Goal: Task Accomplishment & Management: Use online tool/utility

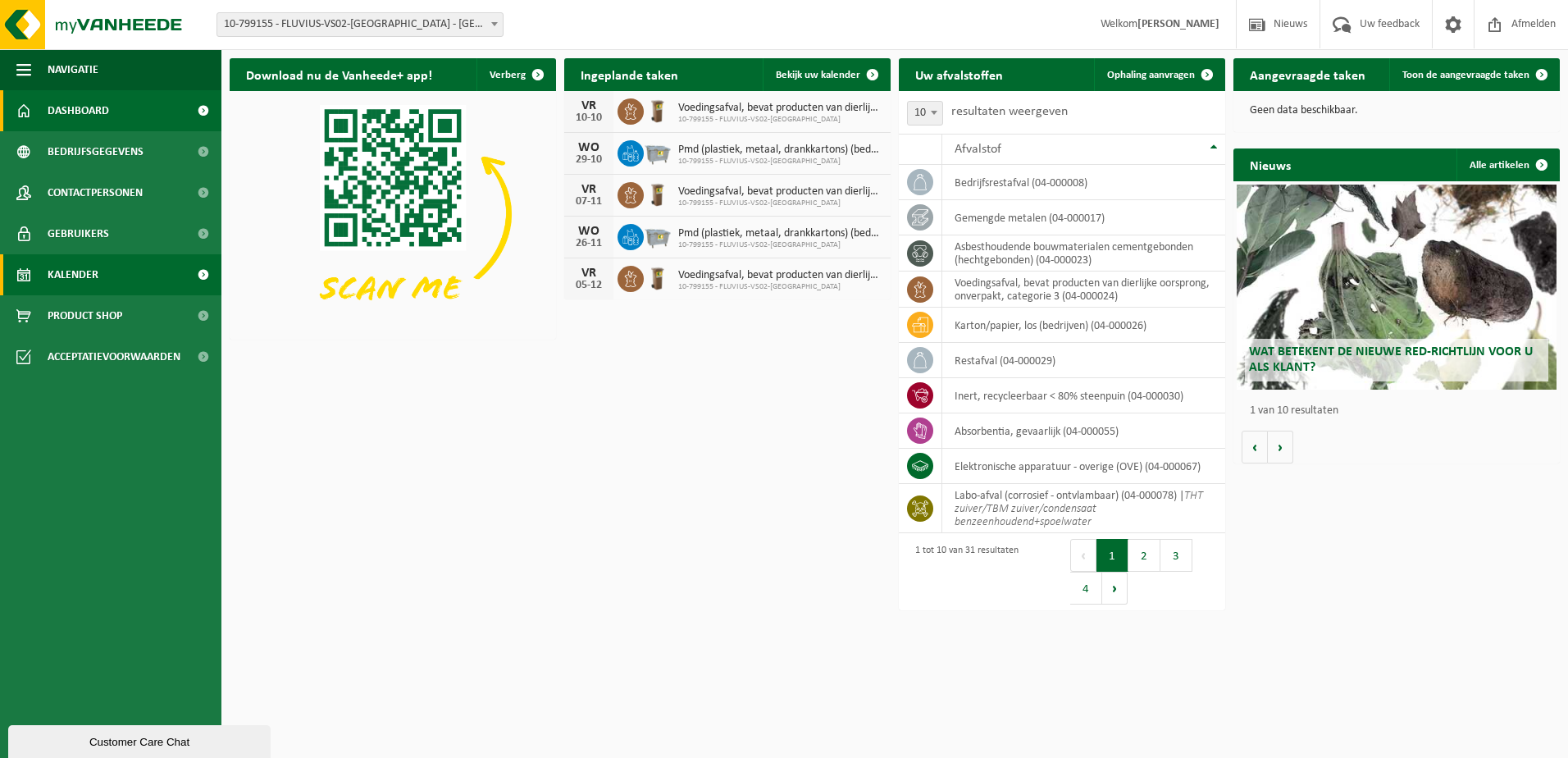
click at [52, 265] on span "Kalender" at bounding box center [72, 275] width 51 height 41
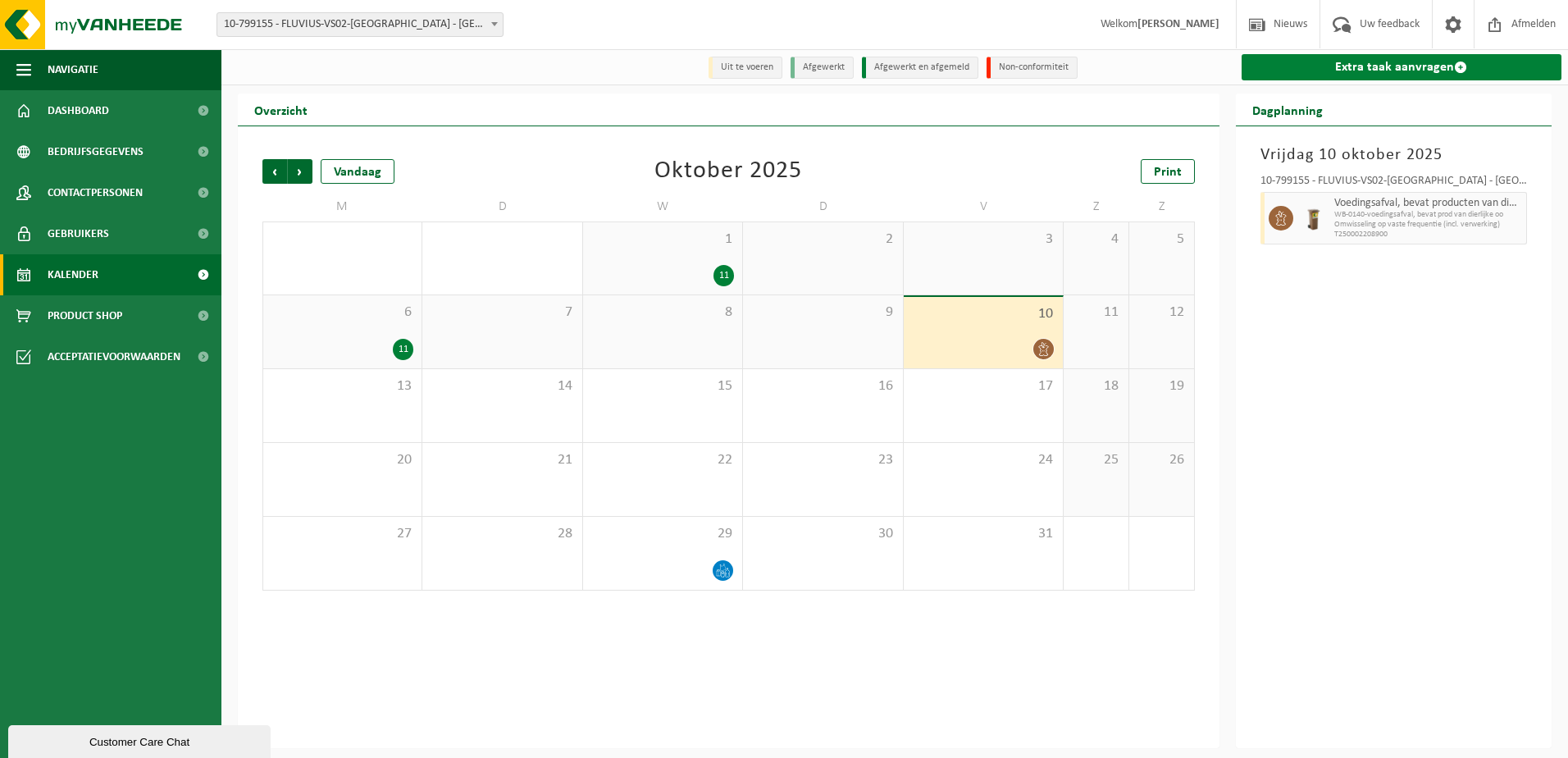
click at [1450, 69] on link "Extra taak aanvragen" at bounding box center [1402, 67] width 321 height 26
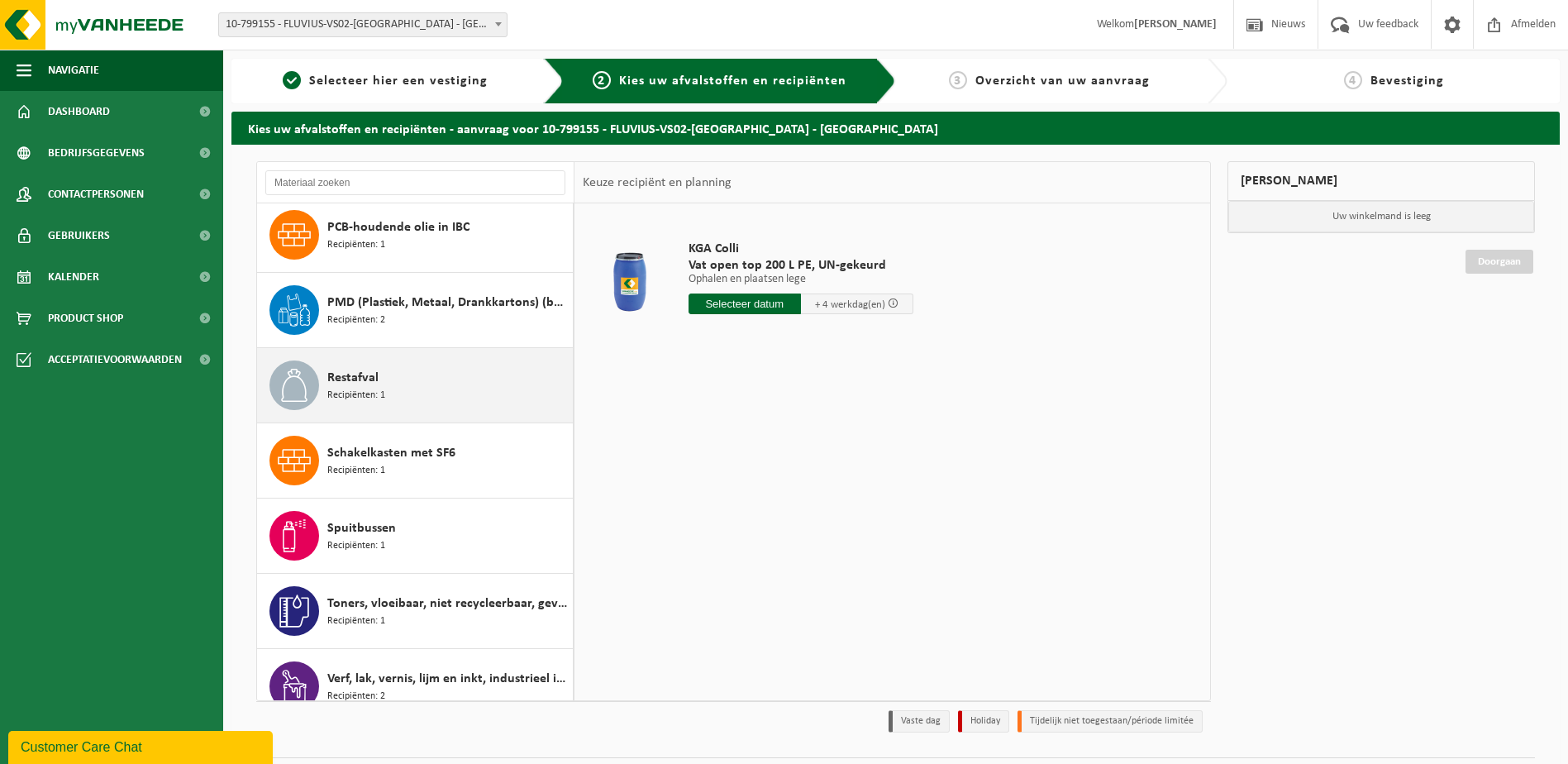
click at [376, 388] on span "Recipiënten: 1" at bounding box center [356, 395] width 58 height 16
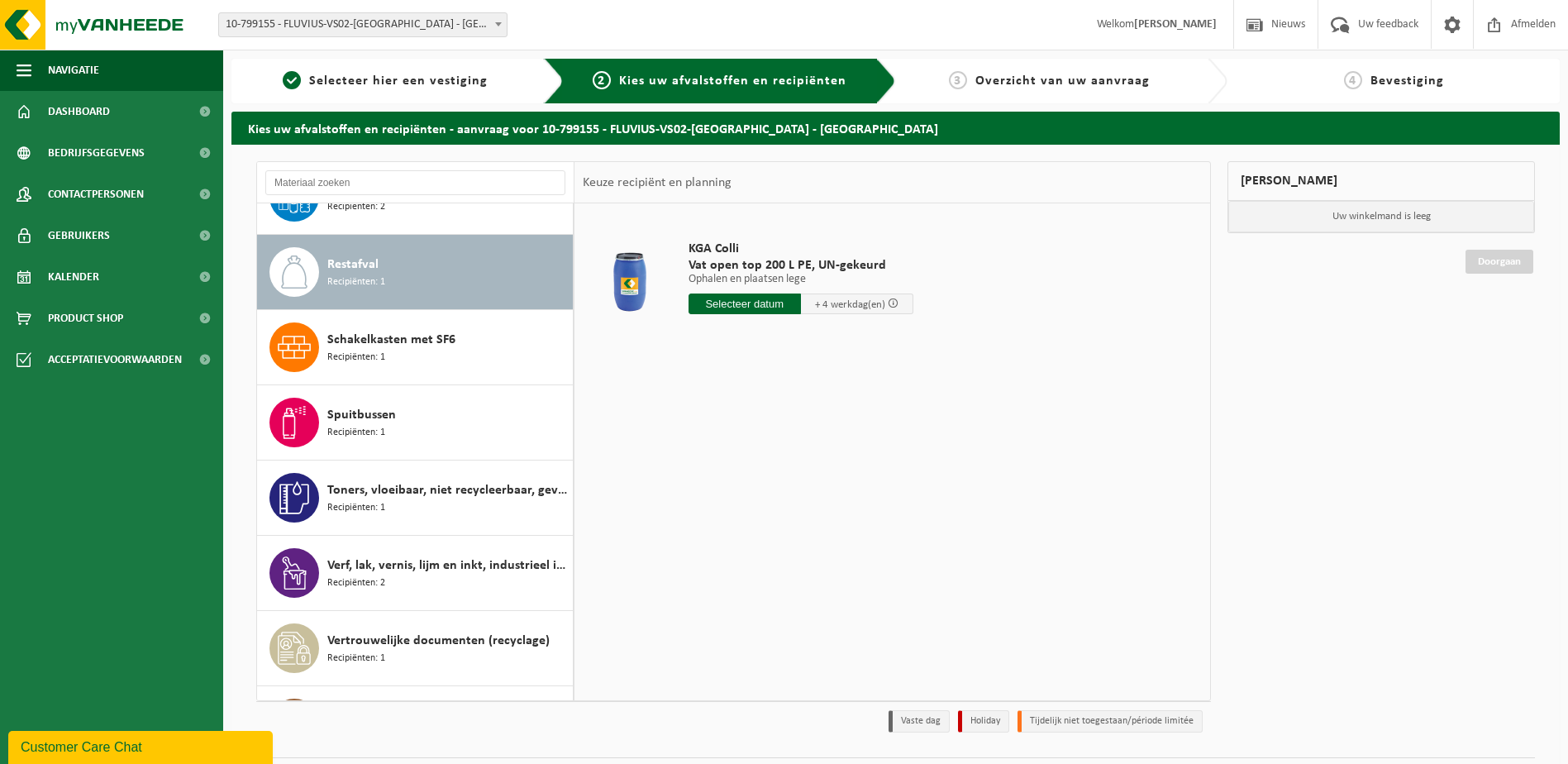
scroll to position [1825, 0]
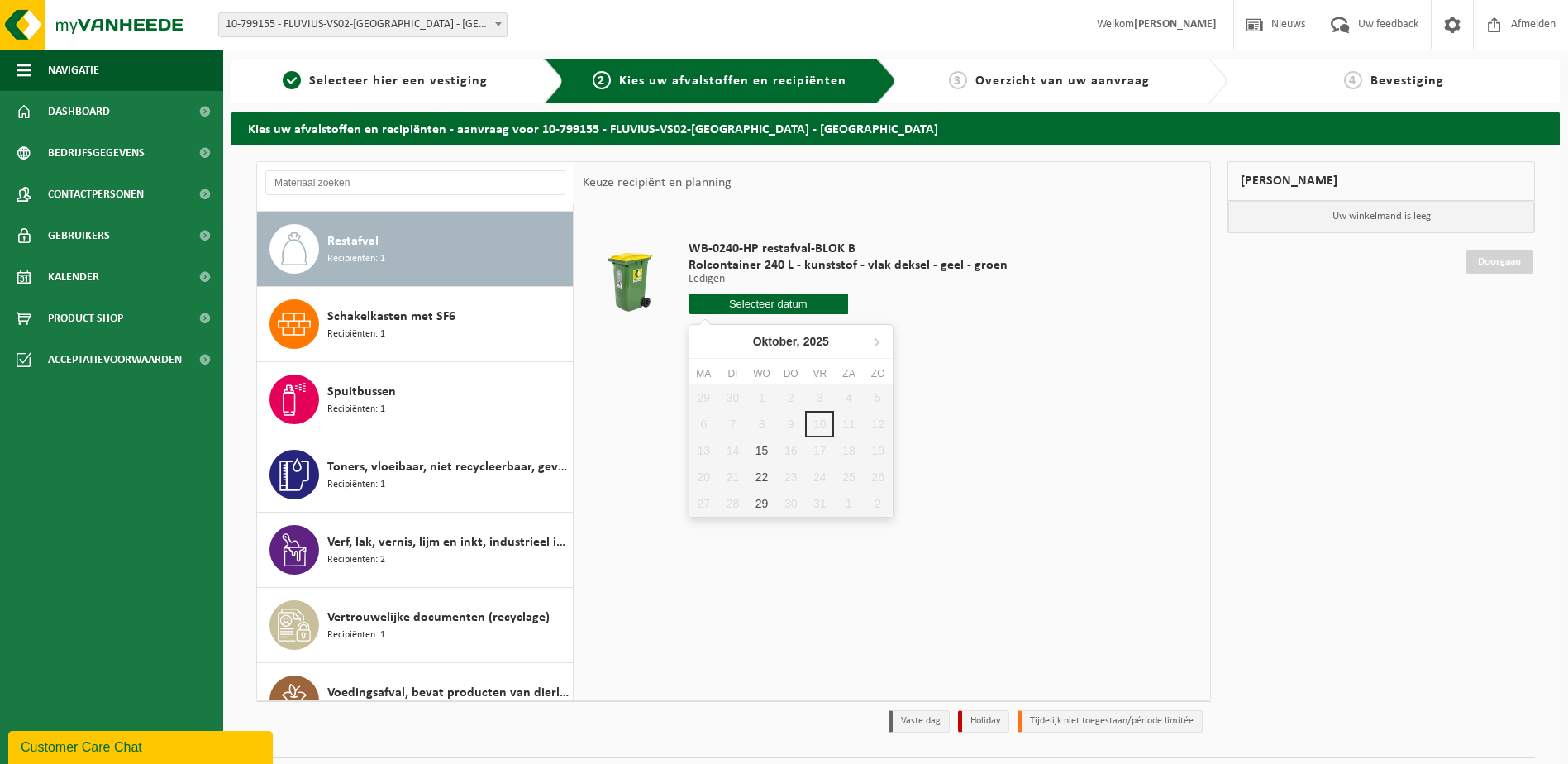
click at [792, 305] on input "text" at bounding box center [767, 304] width 159 height 20
click at [758, 450] on div "15" at bounding box center [761, 451] width 29 height 26
type input "Van 2025-10-15"
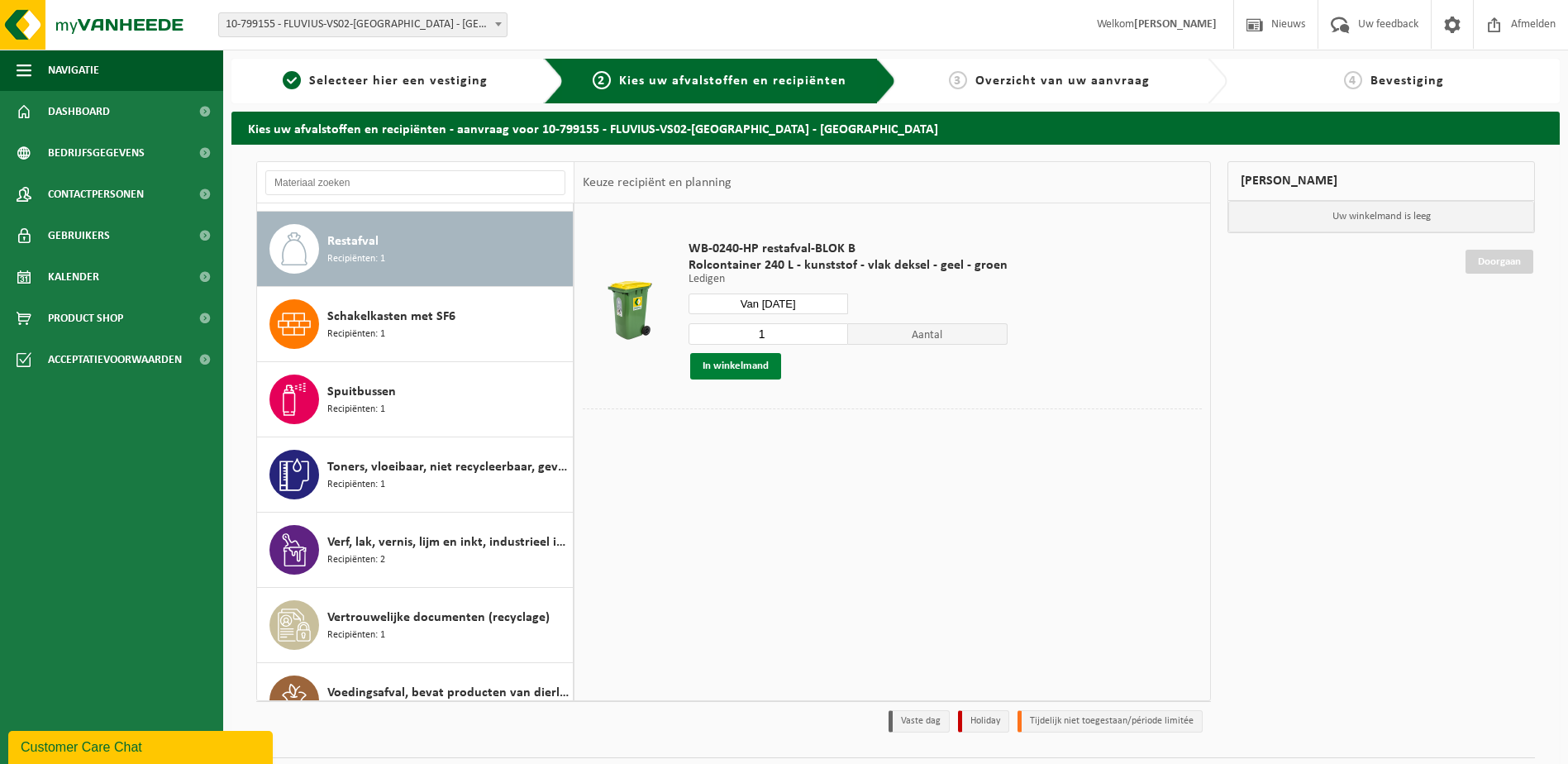
click at [747, 362] on button "In winkelmand" at bounding box center [736, 366] width 91 height 26
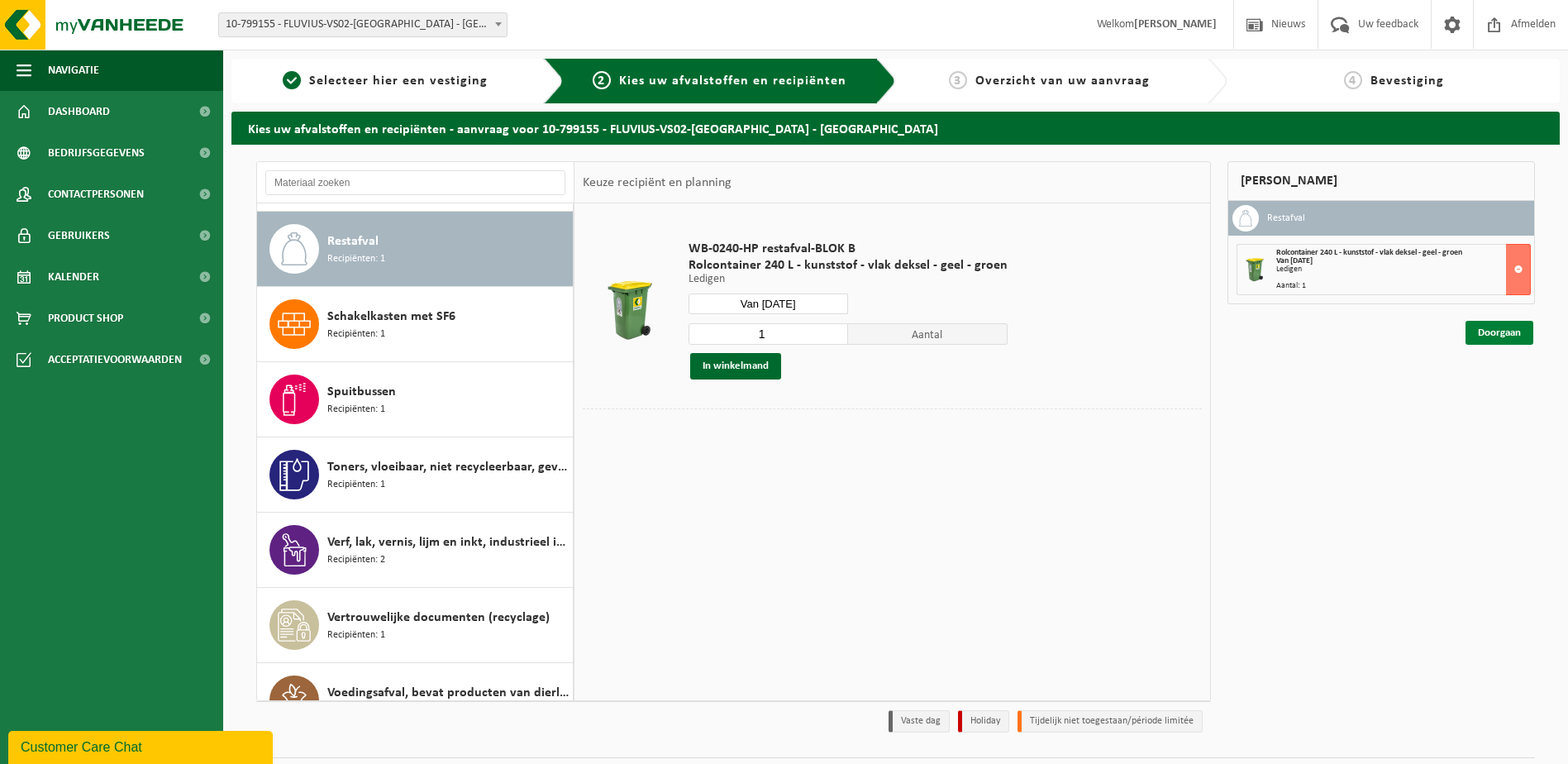
click at [1483, 336] on link "Doorgaan" at bounding box center [1499, 333] width 68 height 24
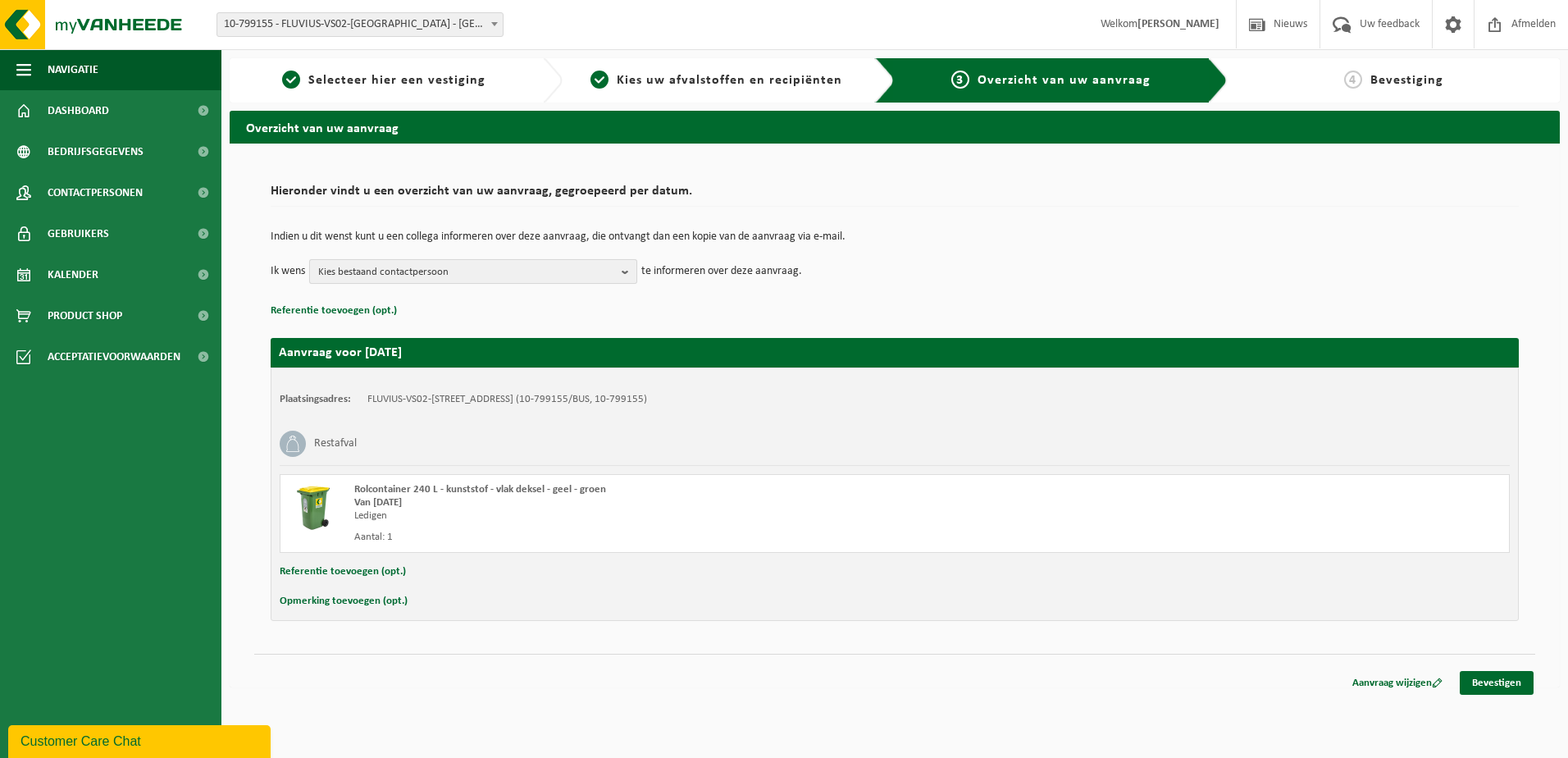
click at [629, 275] on b "button" at bounding box center [629, 271] width 15 height 23
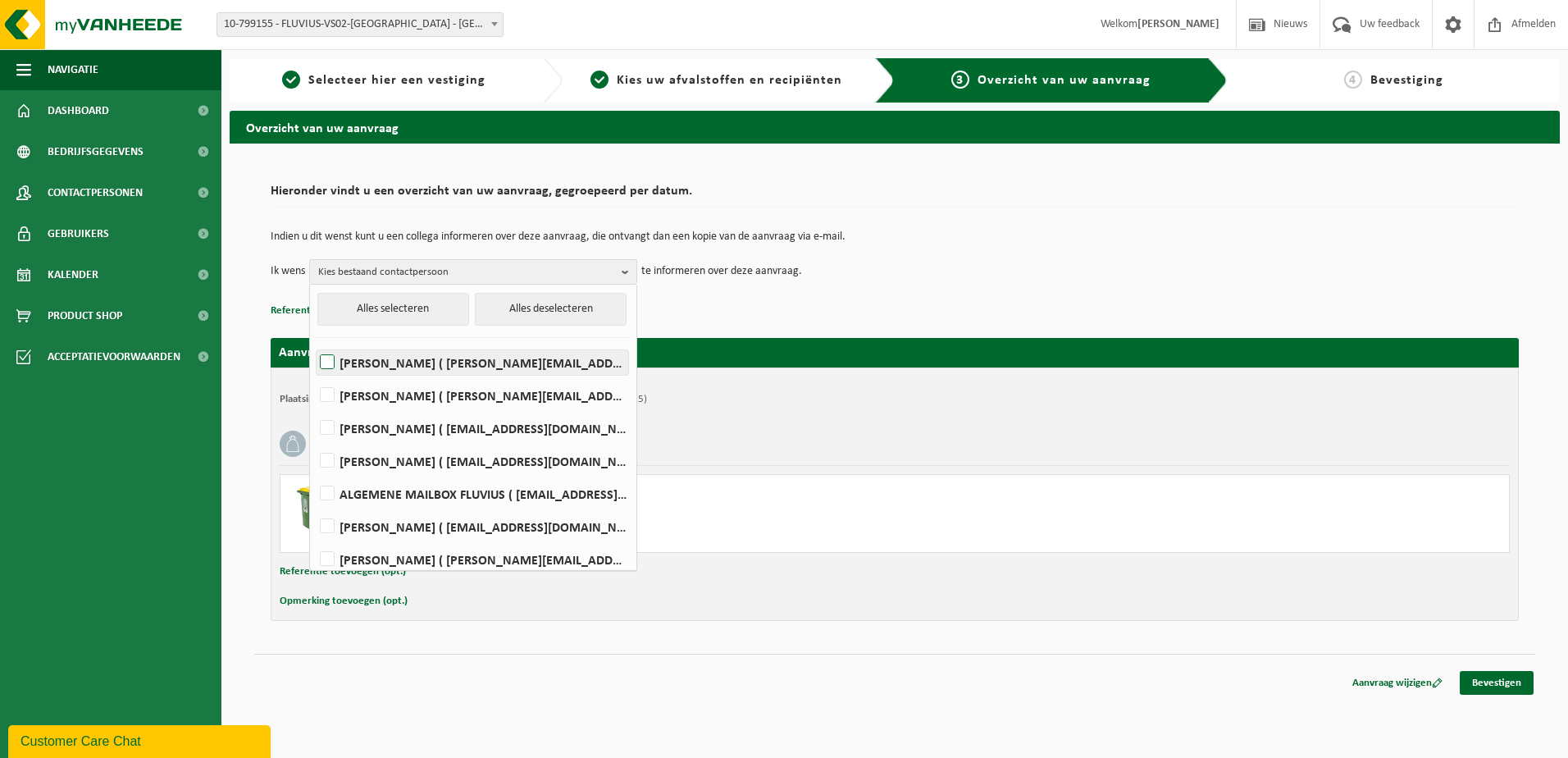
click at [331, 369] on label "FRANK CLAEYS ( frank.claeys@fluvius.be )" at bounding box center [472, 362] width 311 height 25
click at [314, 342] on input "FRANK CLAEYS ( frank.claeys@fluvius.be )" at bounding box center [313, 341] width 1 height 1
checkbox input "true"
click at [327, 423] on label "GEERT DEDECKERE ( geert.dedeckere@fluvius.be )" at bounding box center [472, 428] width 311 height 25
click at [314, 408] on input "GEERT DEDECKERE ( geert.dedeckere@fluvius.be )" at bounding box center [313, 407] width 1 height 1
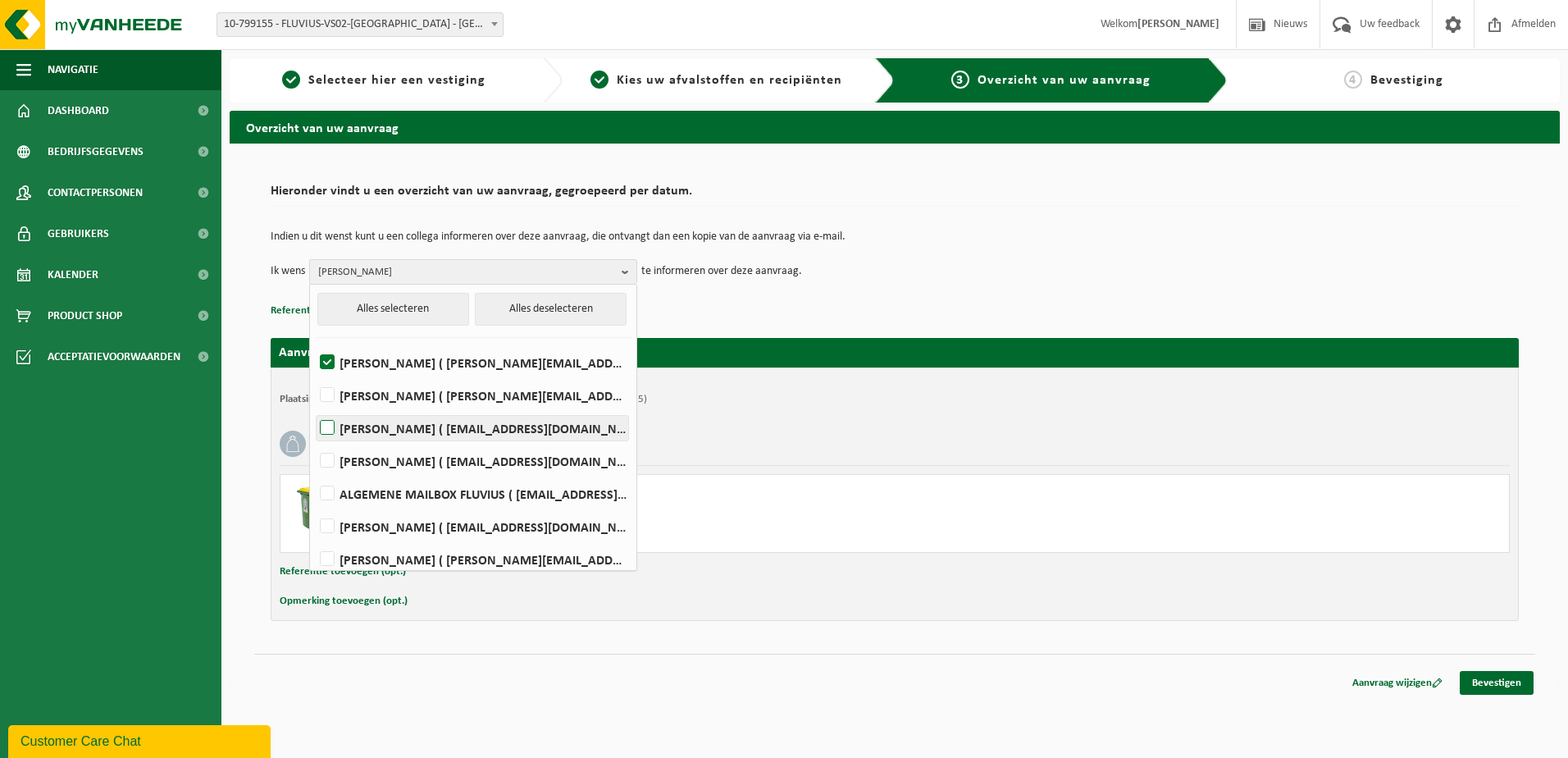
checkbox input "true"
click at [1512, 685] on link "Bevestigen" at bounding box center [1497, 683] width 74 height 24
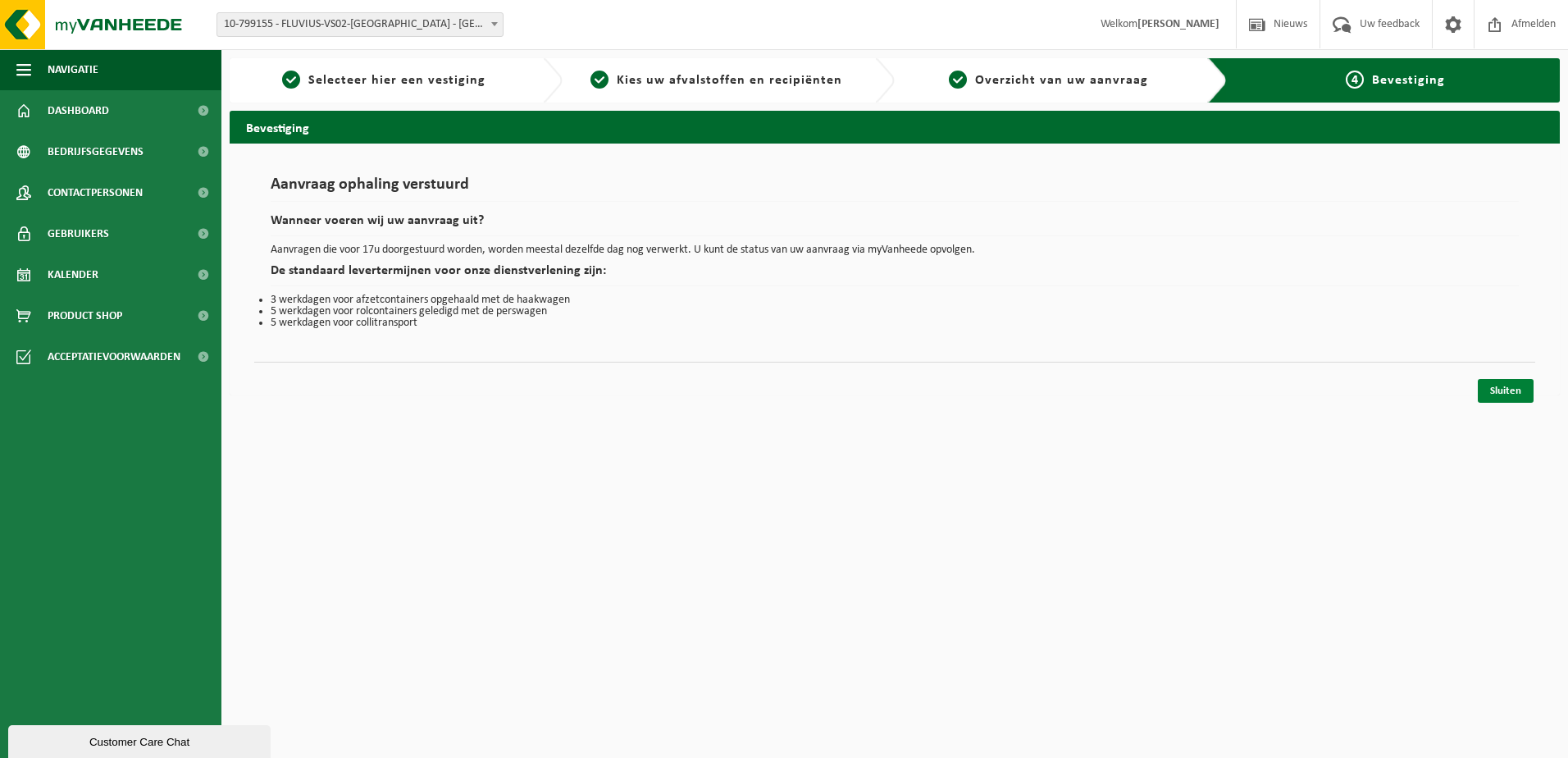
click at [1513, 395] on link "Sluiten" at bounding box center [1505, 391] width 55 height 24
